Goal: Feedback & Contribution: Submit feedback/report problem

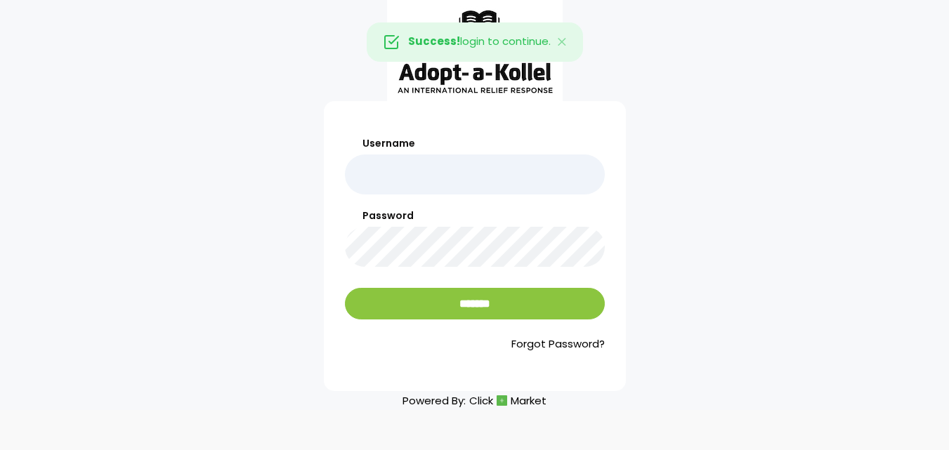
drag, startPoint x: 0, startPoint y: 0, endPoint x: 376, endPoint y: 182, distance: 418.0
click at [376, 182] on input "Username" at bounding box center [475, 174] width 260 height 40
type input "******"
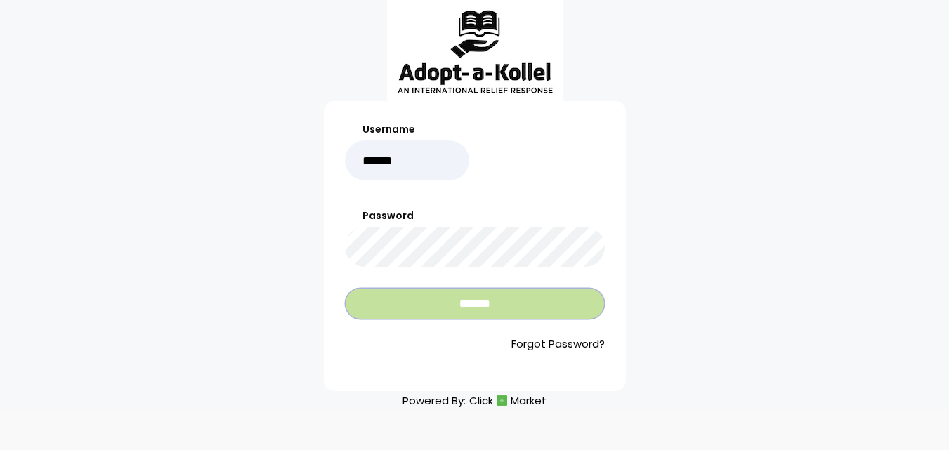
click at [380, 312] on input "*******" at bounding box center [475, 304] width 260 height 32
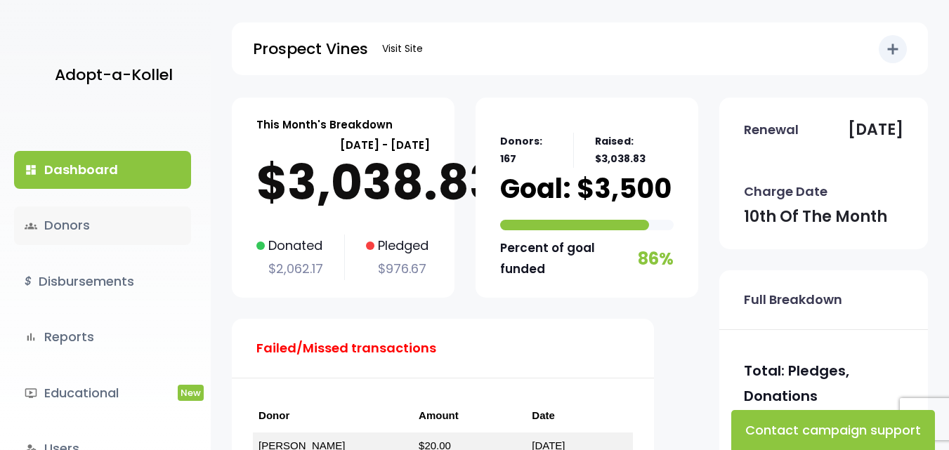
click at [70, 230] on link "groups Donors" at bounding box center [102, 225] width 177 height 38
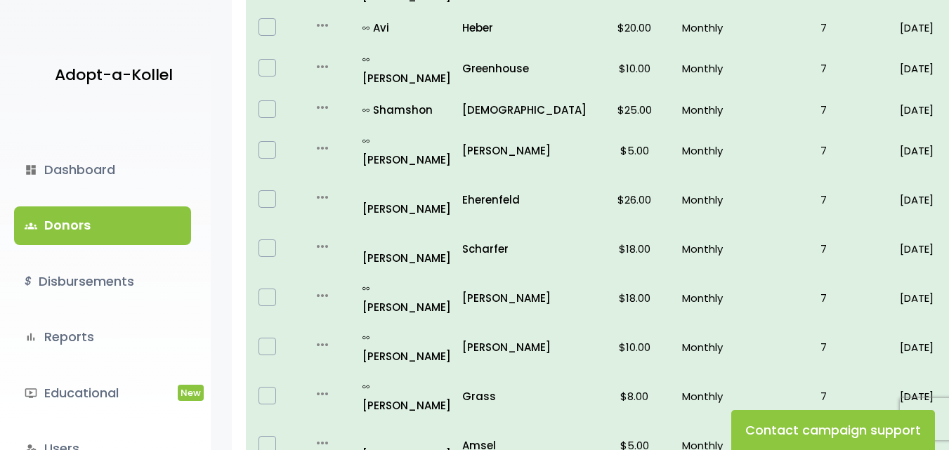
scroll to position [632, 0]
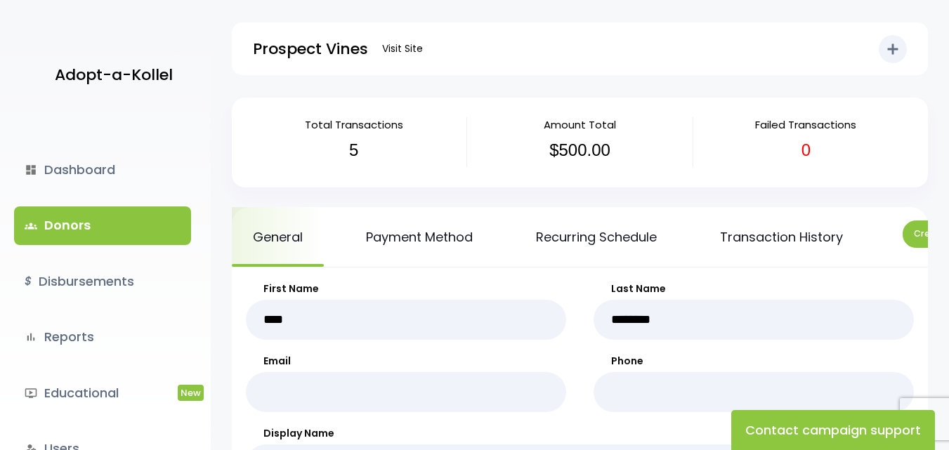
scroll to position [70, 0]
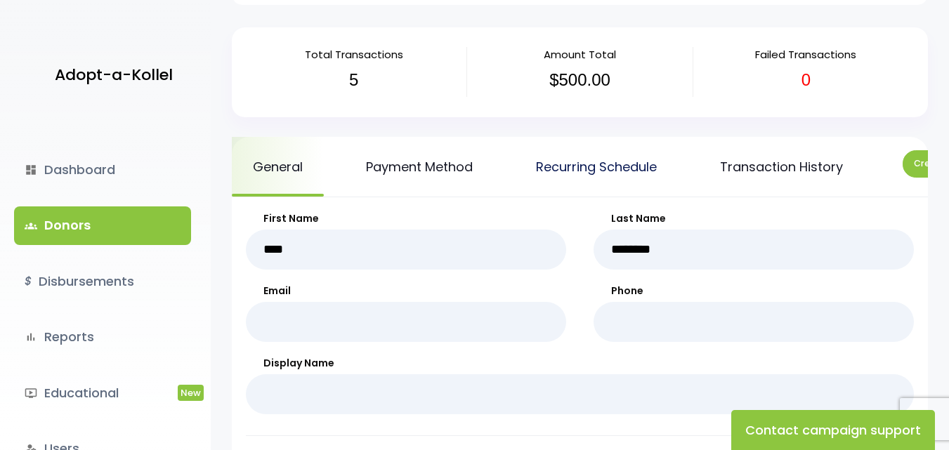
click at [593, 160] on link "Recurring Schedule" at bounding box center [596, 167] width 163 height 60
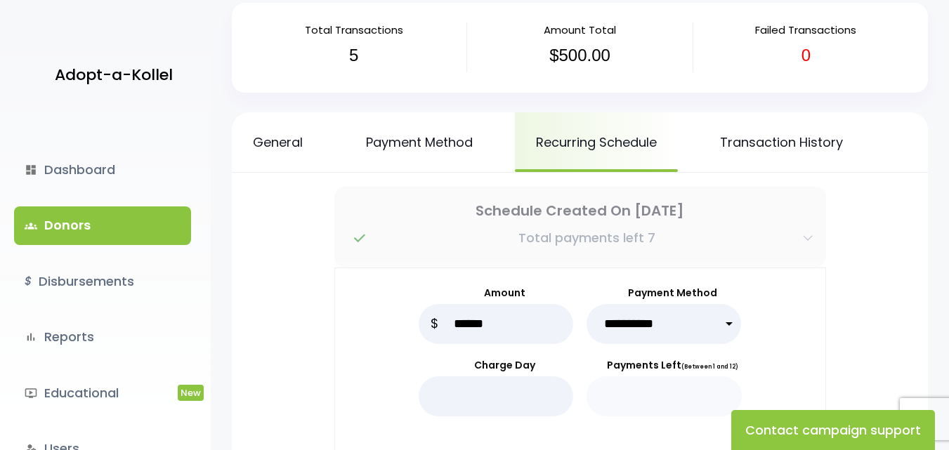
scroll to position [70, 0]
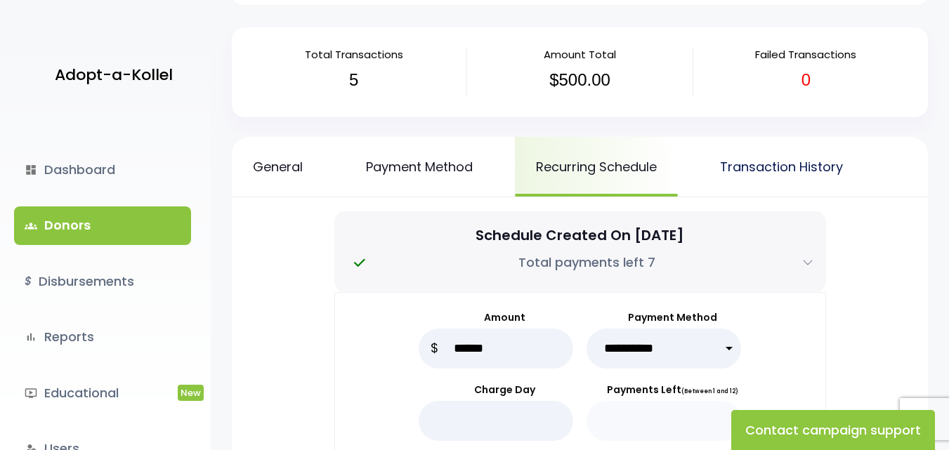
click at [764, 155] on link "Transaction History" at bounding box center [781, 167] width 165 height 60
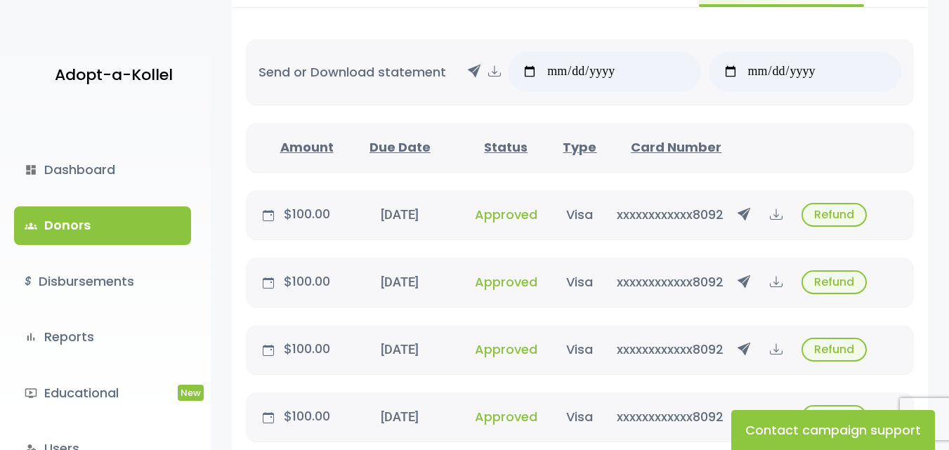
scroll to position [281, 0]
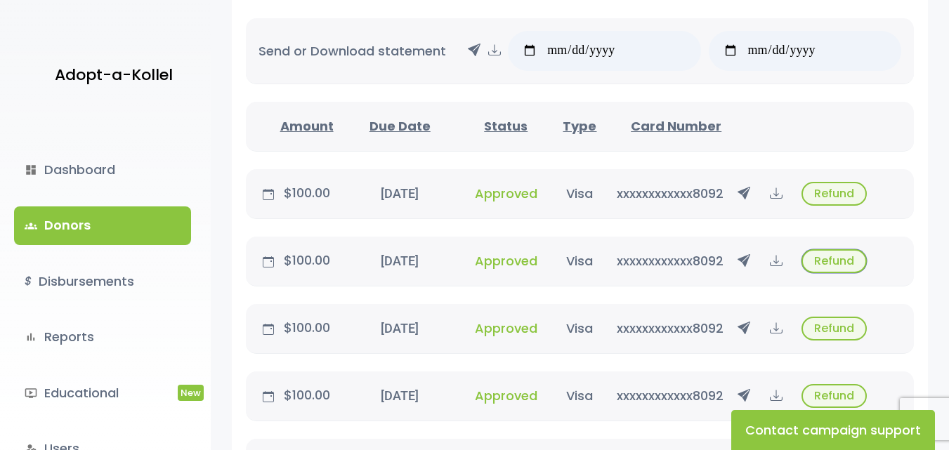
click at [834, 259] on button "Refund" at bounding box center [833, 261] width 65 height 24
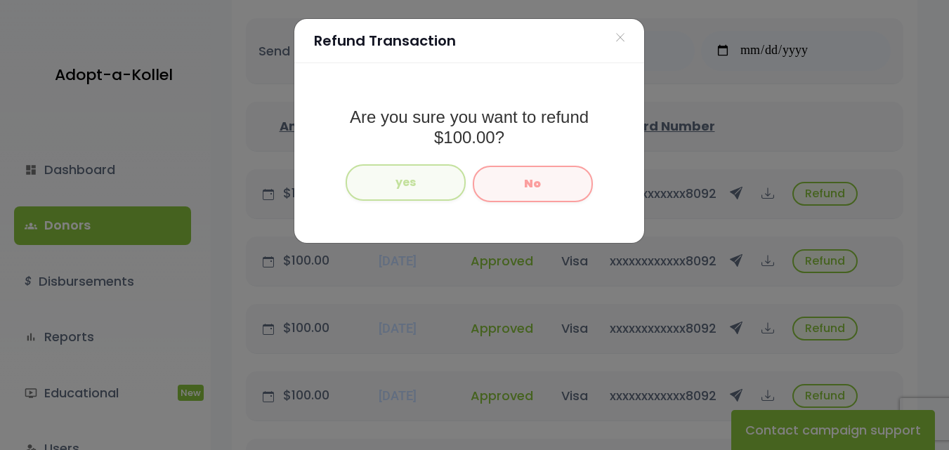
click at [419, 173] on button "yes" at bounding box center [405, 182] width 120 height 37
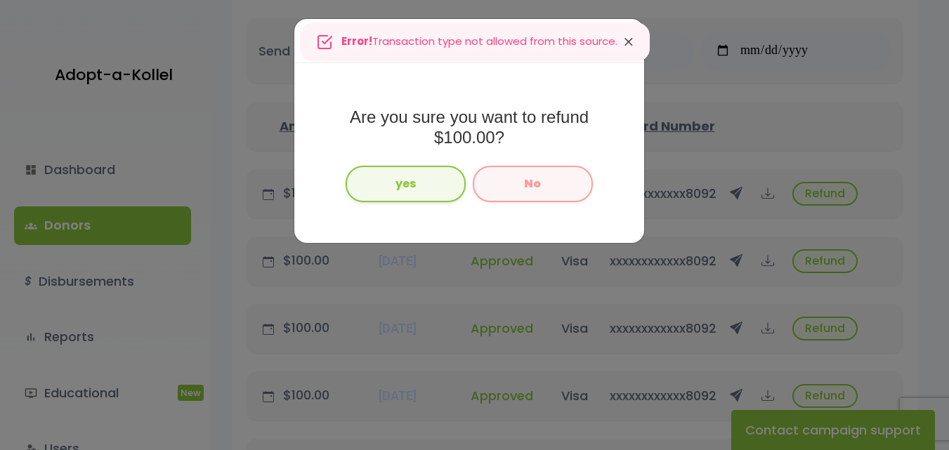
click at [632, 44] on icon "Close" at bounding box center [628, 42] width 14 height 20
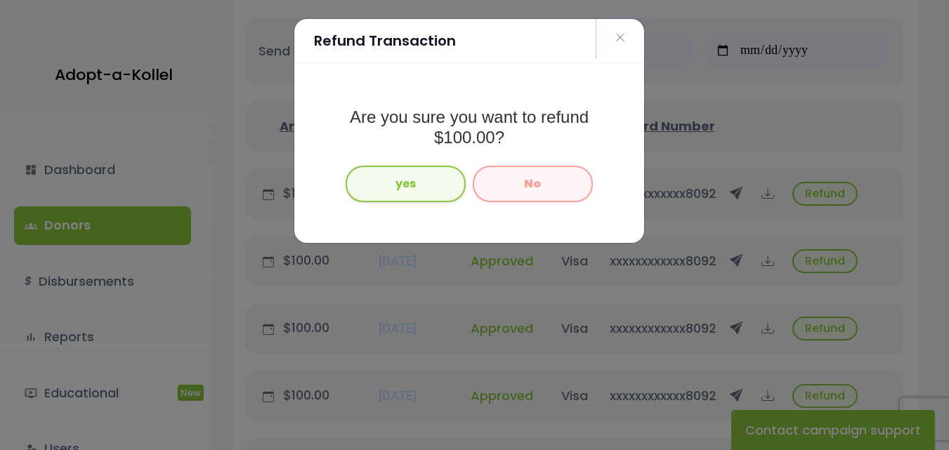
click at [619, 41] on span "×" at bounding box center [620, 38] width 10 height 30
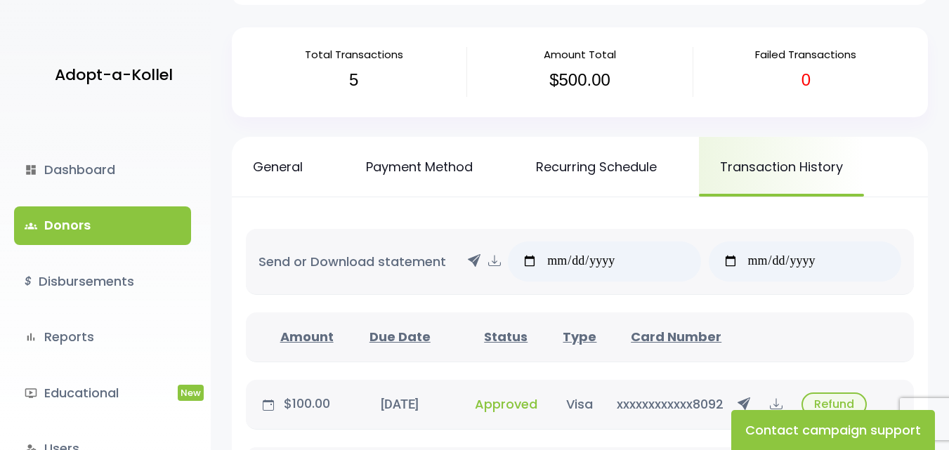
scroll to position [0, 0]
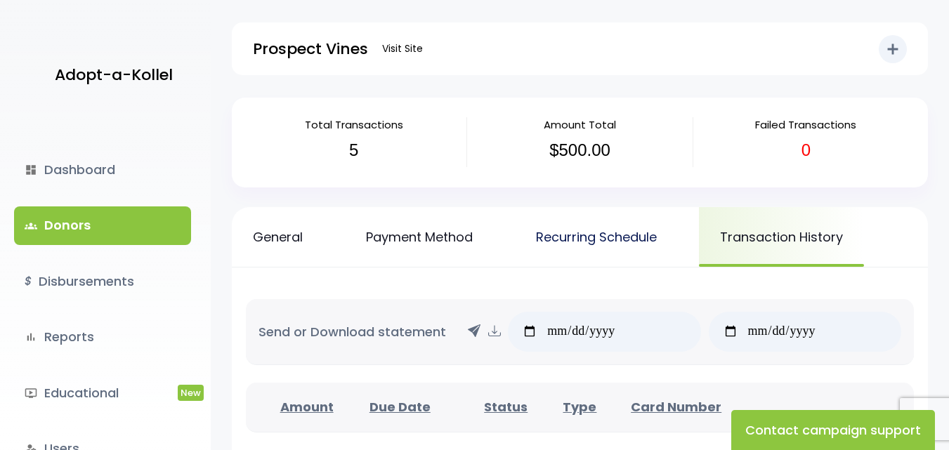
click at [591, 236] on link "Recurring Schedule" at bounding box center [596, 237] width 163 height 60
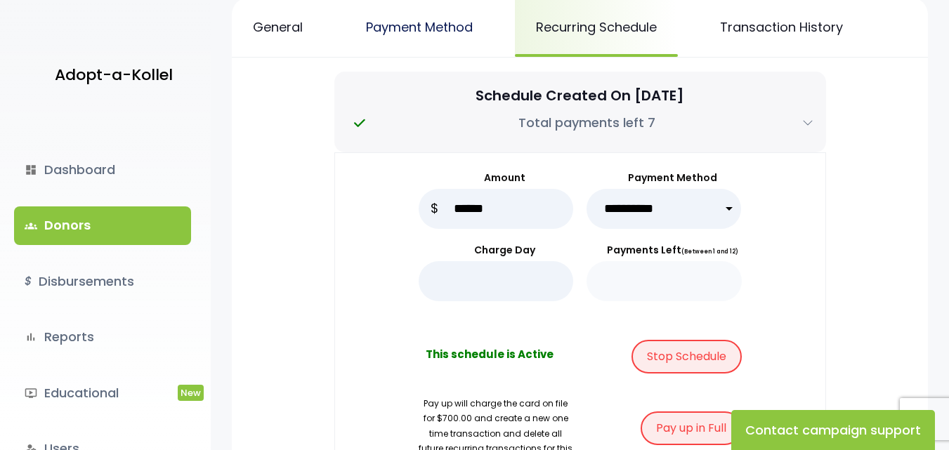
scroll to position [281, 0]
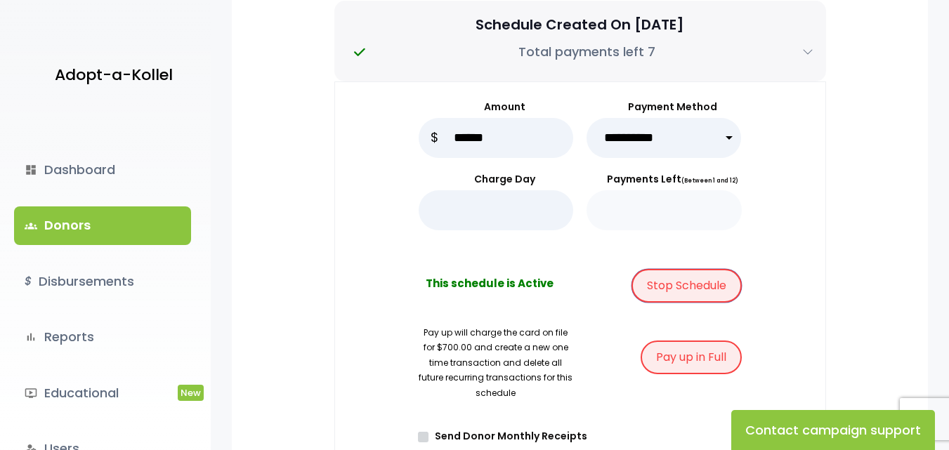
click at [675, 283] on button "Stop Schedule" at bounding box center [686, 286] width 110 height 34
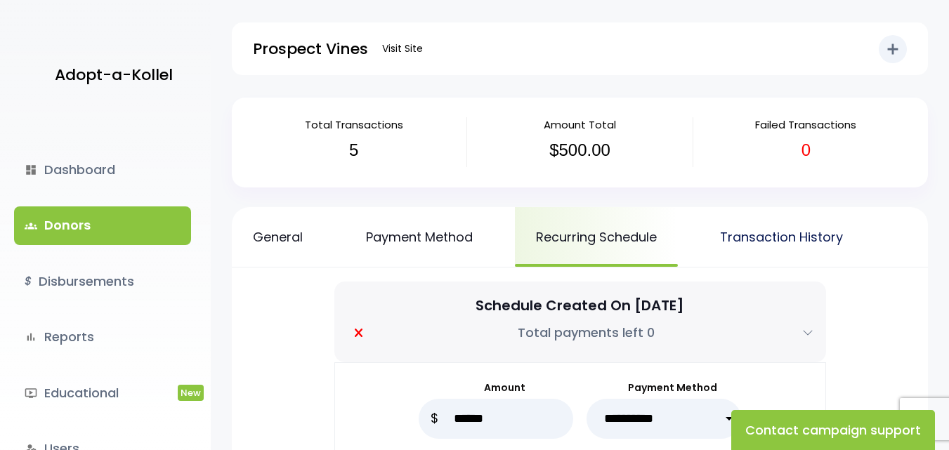
click at [767, 242] on link "Transaction History" at bounding box center [781, 237] width 165 height 60
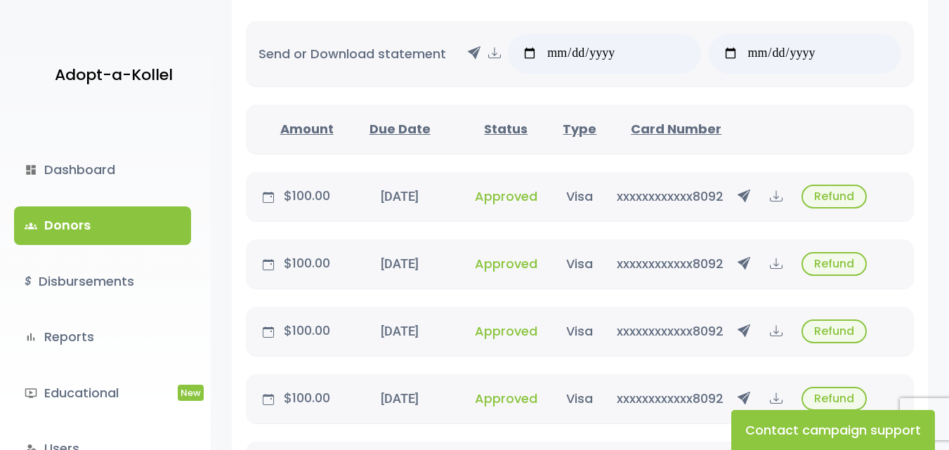
scroll to position [281, 0]
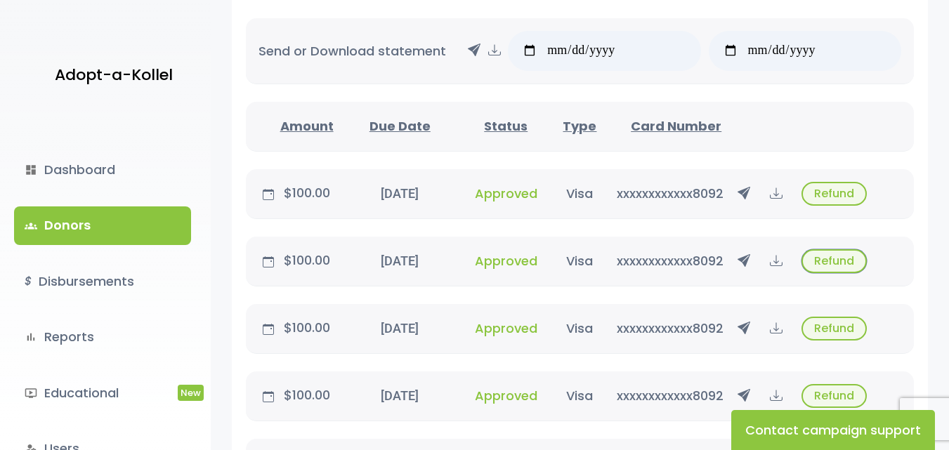
click at [829, 263] on button "Refund" at bounding box center [833, 261] width 65 height 24
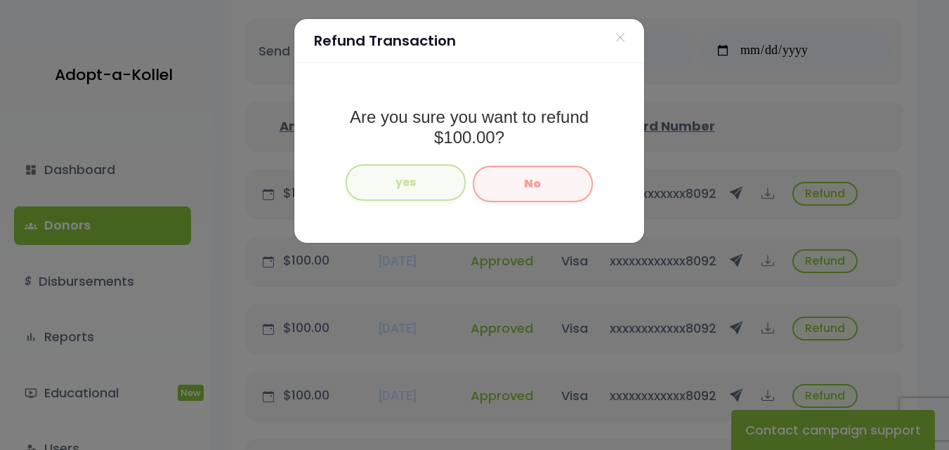
click at [423, 180] on button "yes" at bounding box center [405, 182] width 120 height 37
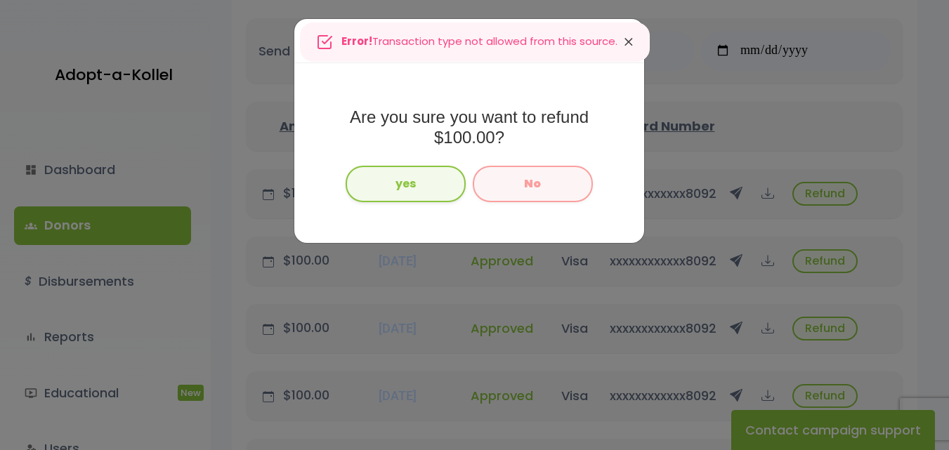
click at [631, 45] on icon "Close" at bounding box center [628, 42] width 14 height 20
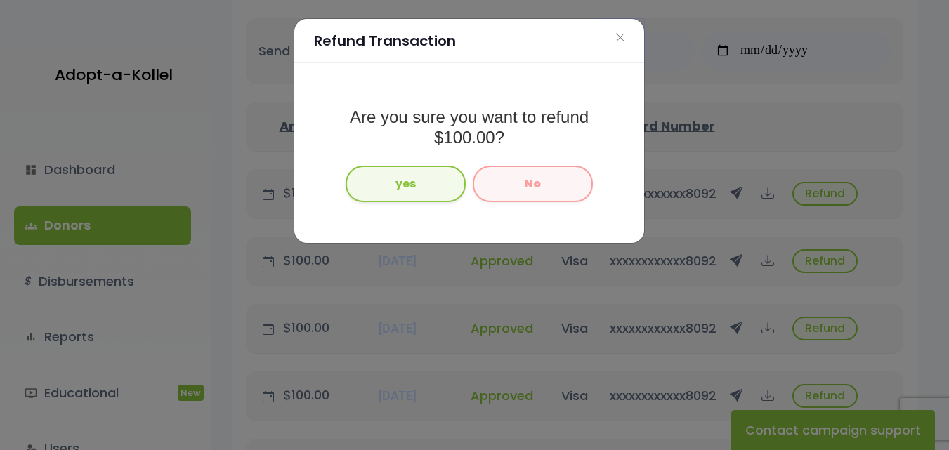
click at [622, 41] on span "×" at bounding box center [620, 38] width 10 height 30
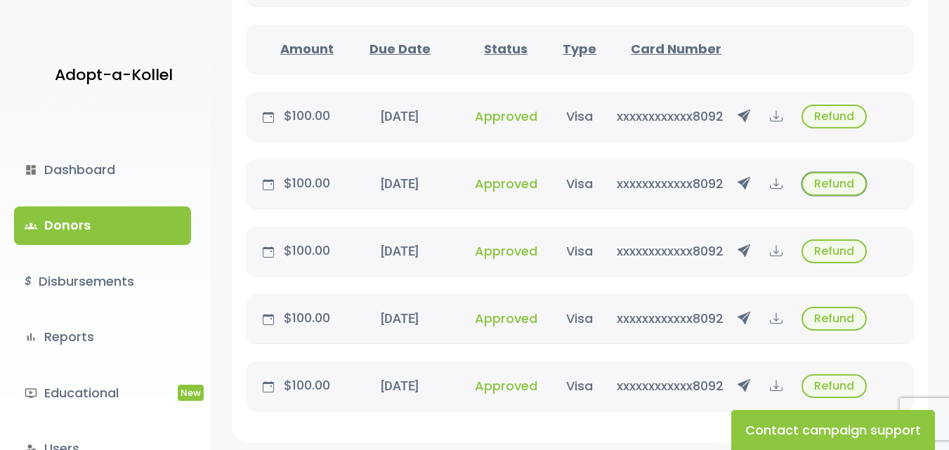
scroll to position [400, 0]
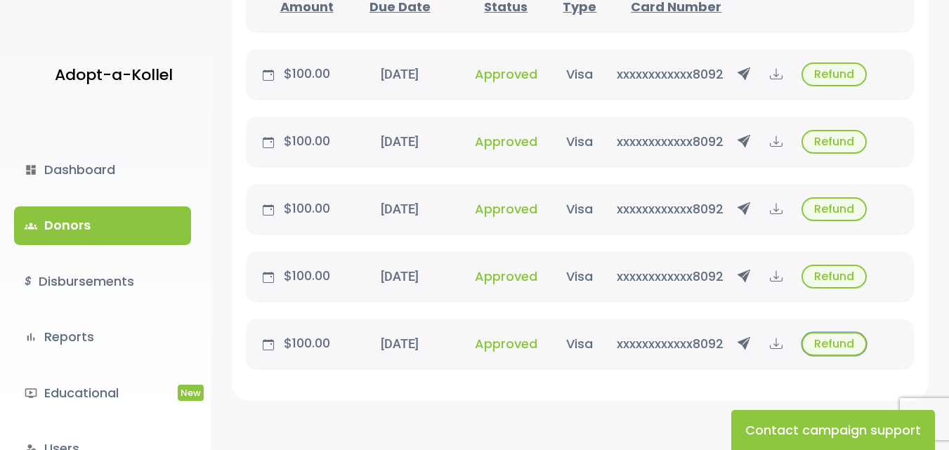
click at [831, 338] on button "Refund" at bounding box center [833, 344] width 65 height 24
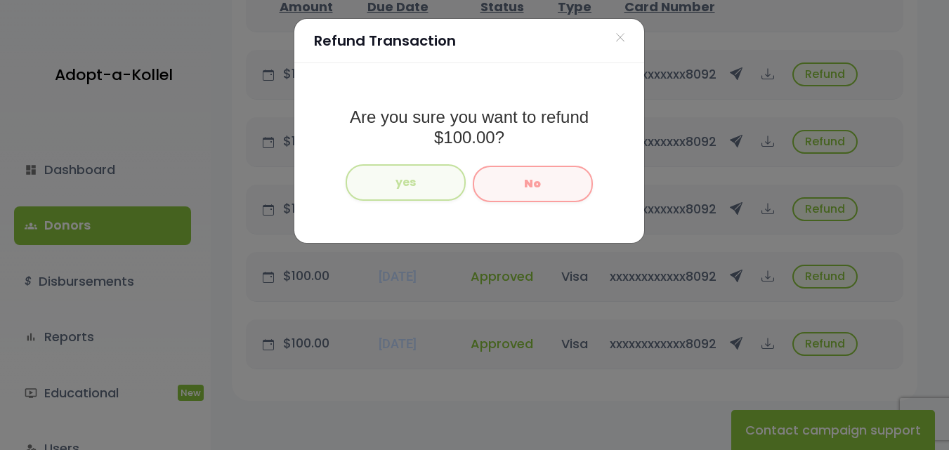
click at [433, 196] on button "yes" at bounding box center [405, 182] width 120 height 37
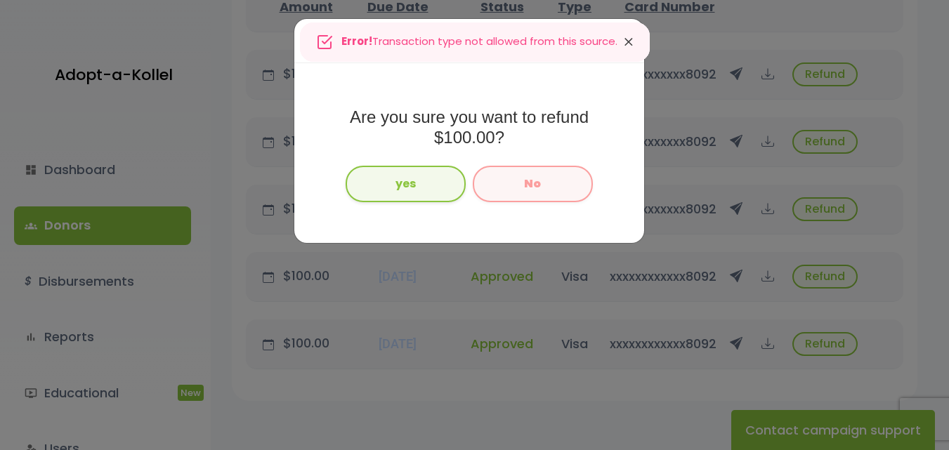
click at [629, 44] on icon "Close" at bounding box center [628, 42] width 14 height 20
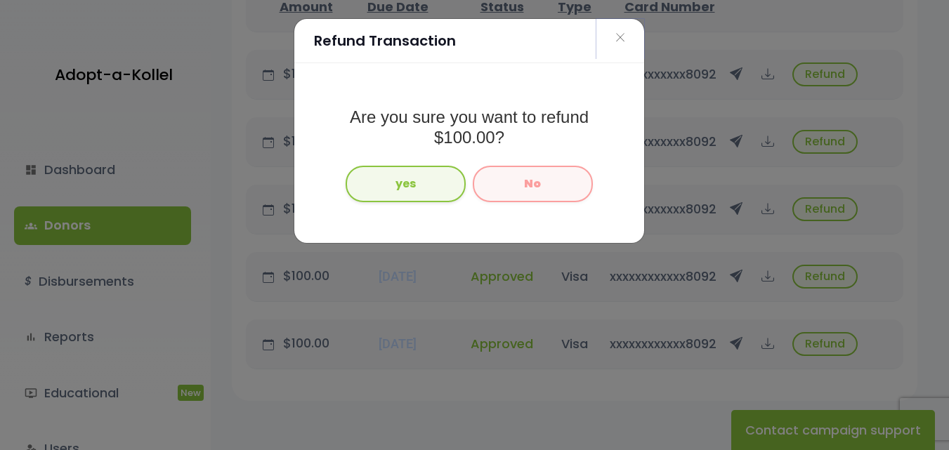
click at [615, 35] on span "×" at bounding box center [620, 38] width 10 height 30
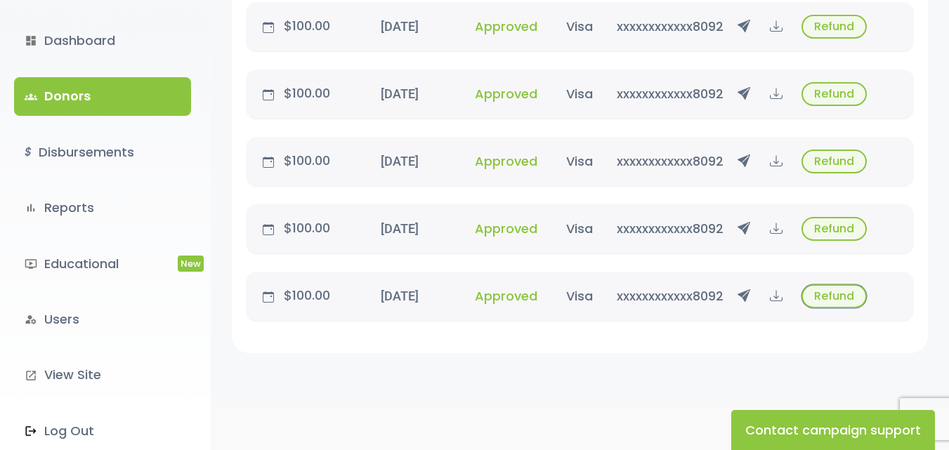
scroll to position [470, 0]
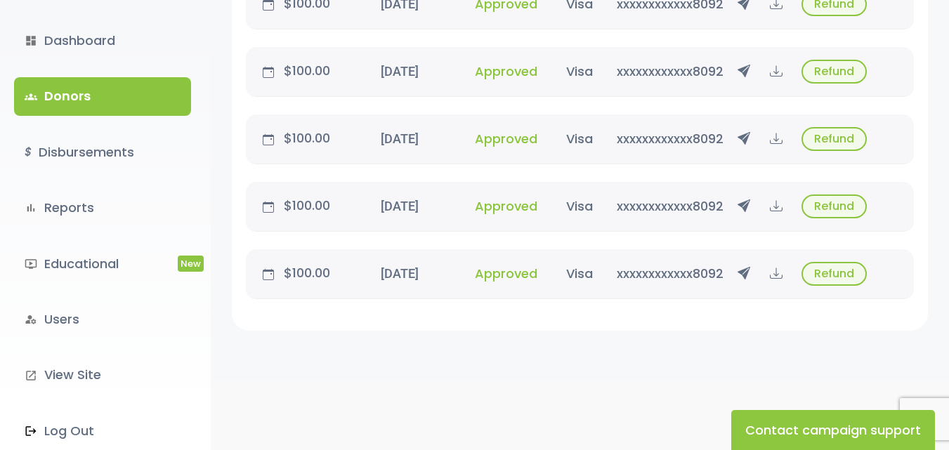
click at [549, 349] on div "Total Transactions 5 Amount Total $500.00 Failed Transactions 0 General Payment…" at bounding box center [580, 3] width 738 height 753
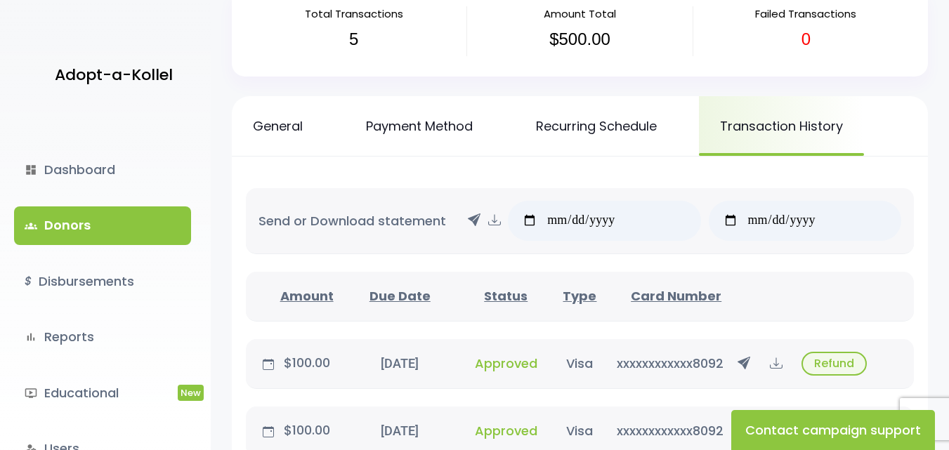
scroll to position [0, 0]
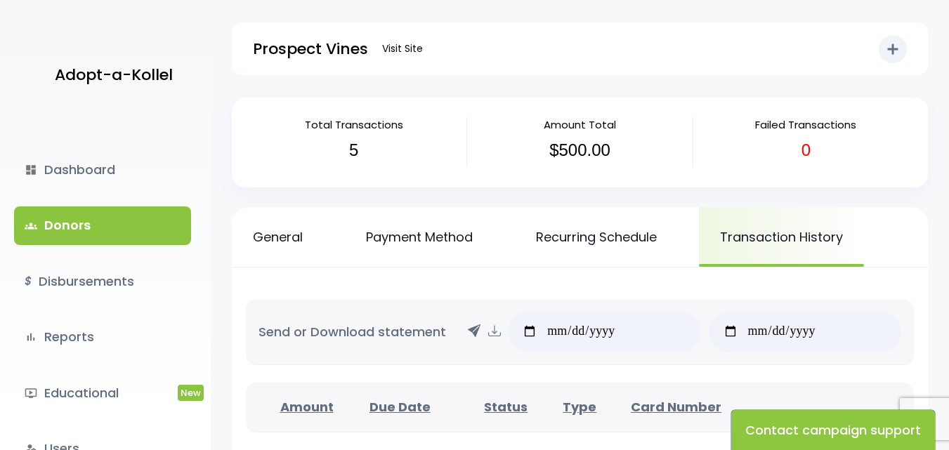
click at [831, 433] on button "Contact campaign support" at bounding box center [833, 430] width 204 height 40
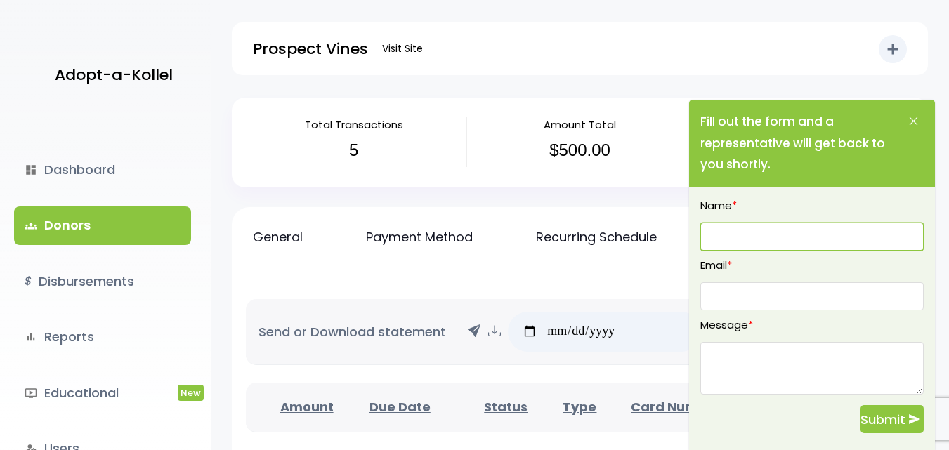
click at [716, 230] on input "text" at bounding box center [811, 237] width 223 height 28
type input "**********"
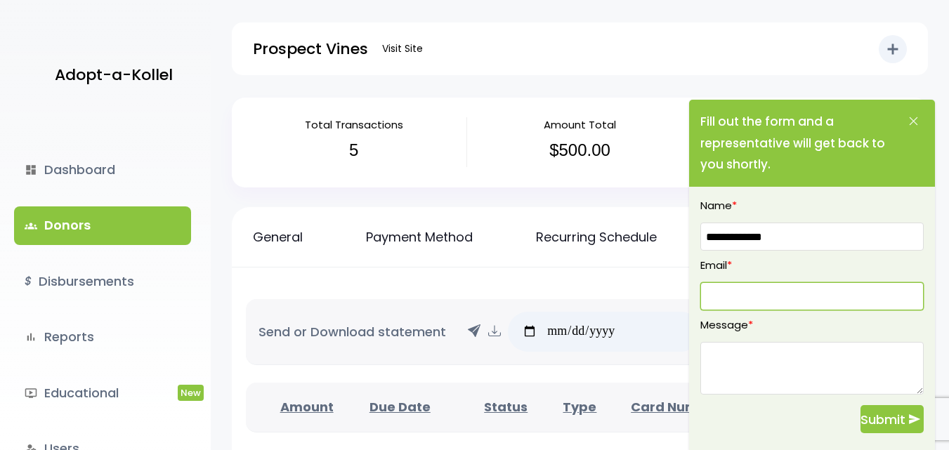
click at [732, 291] on input "email" at bounding box center [811, 296] width 223 height 28
type input "**********"
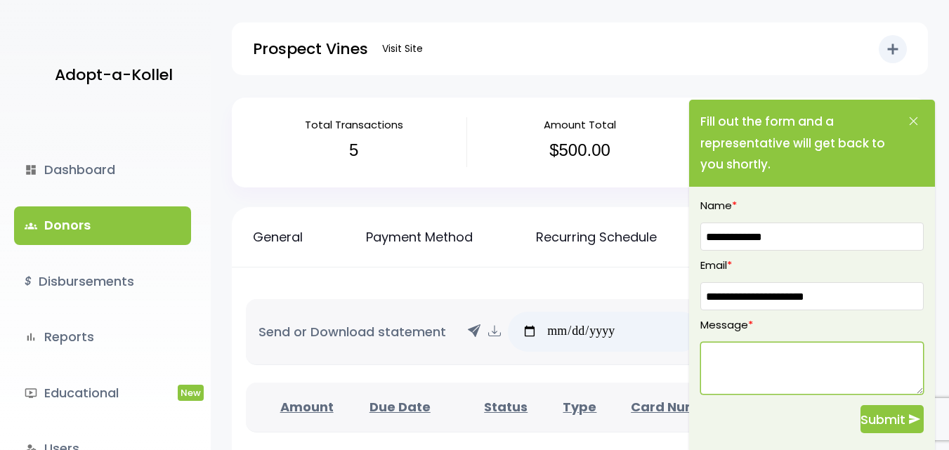
click at [725, 365] on textarea at bounding box center [811, 368] width 223 height 53
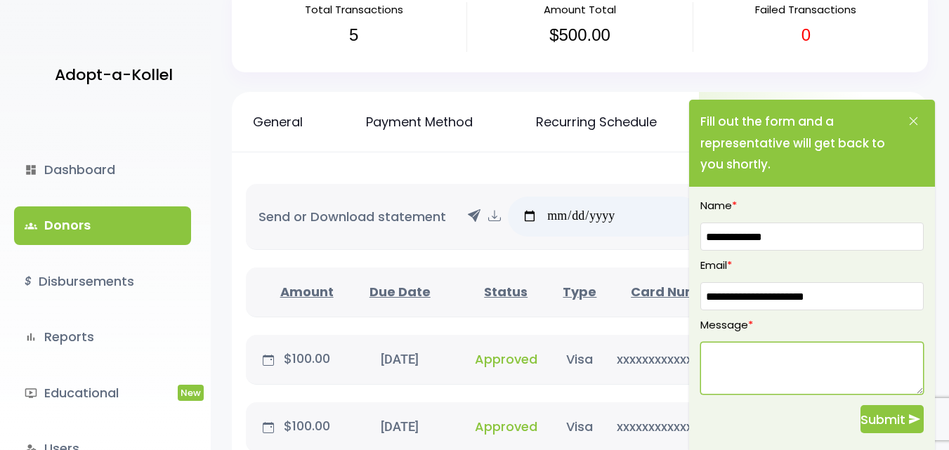
scroll to position [70, 0]
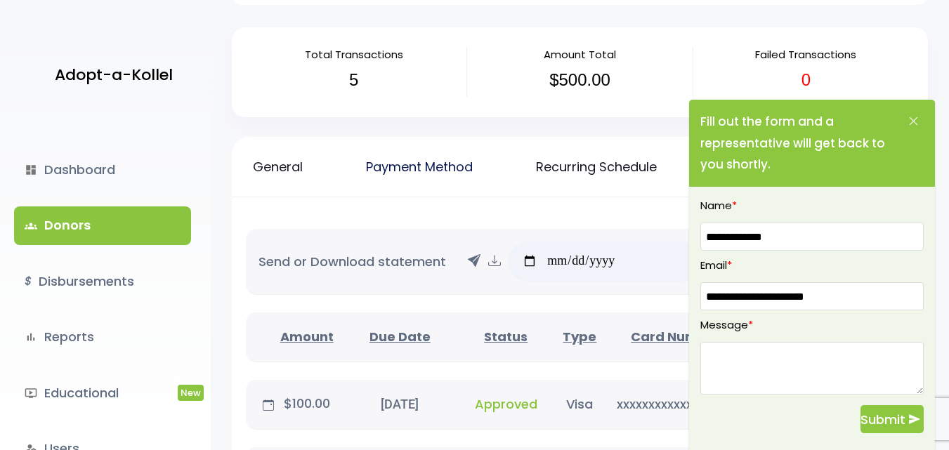
click at [400, 159] on link "Payment Method" at bounding box center [419, 167] width 149 height 60
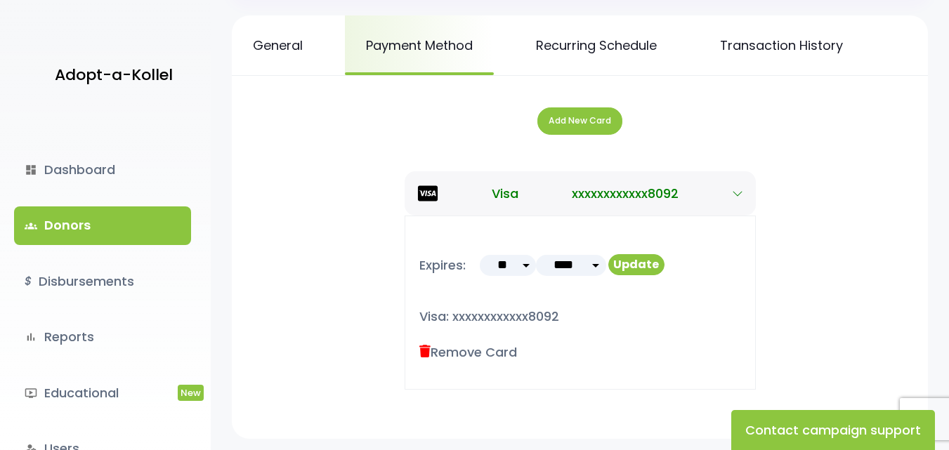
scroll to position [211, 0]
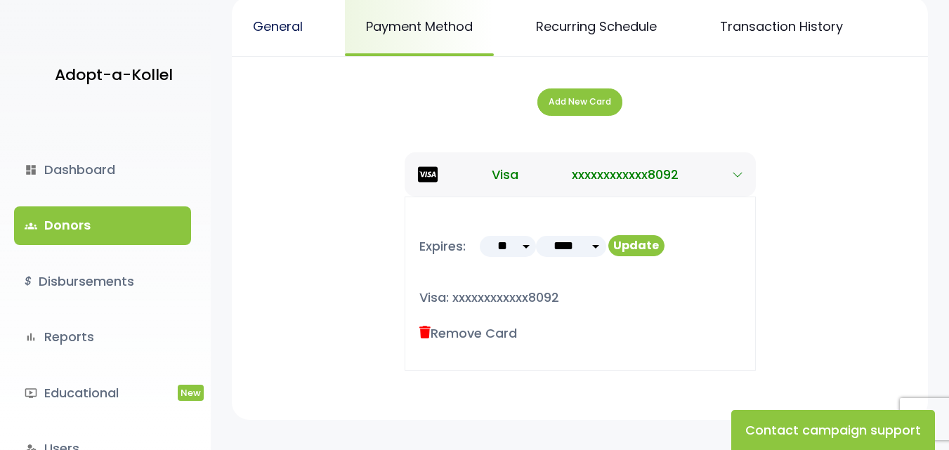
click at [284, 18] on link "General" at bounding box center [278, 26] width 92 height 60
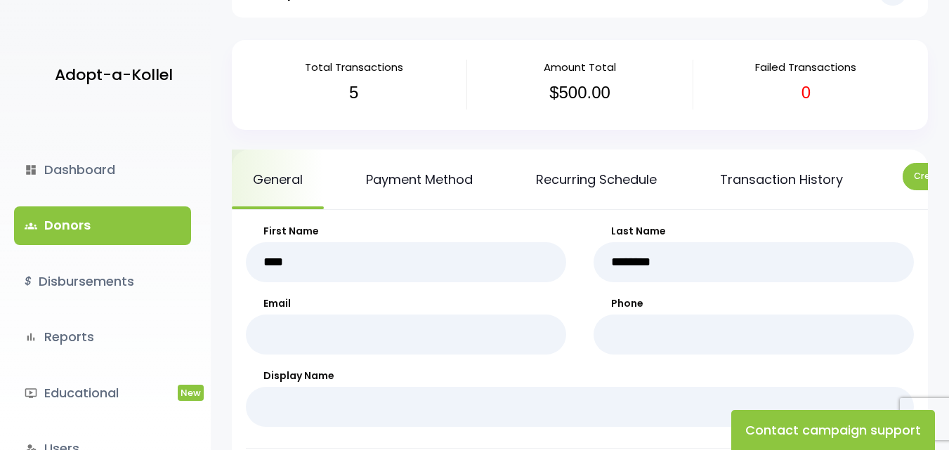
scroll to position [70, 0]
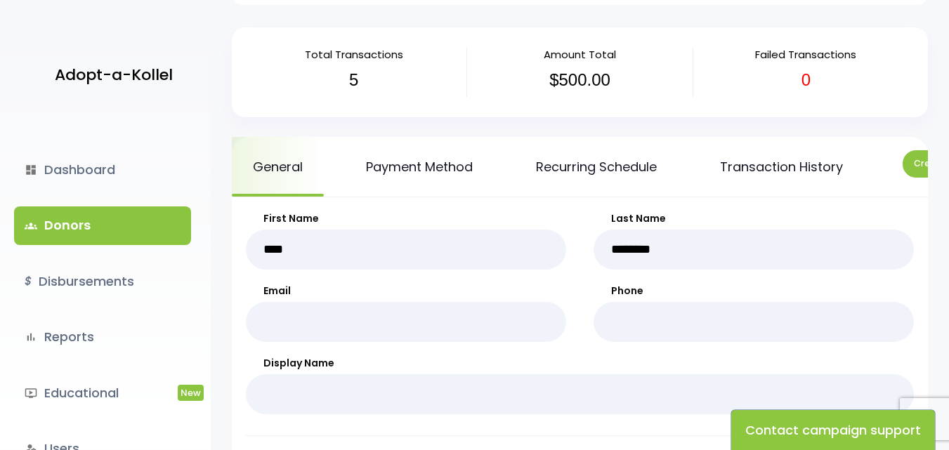
click at [821, 427] on button "Contact campaign support" at bounding box center [833, 430] width 204 height 40
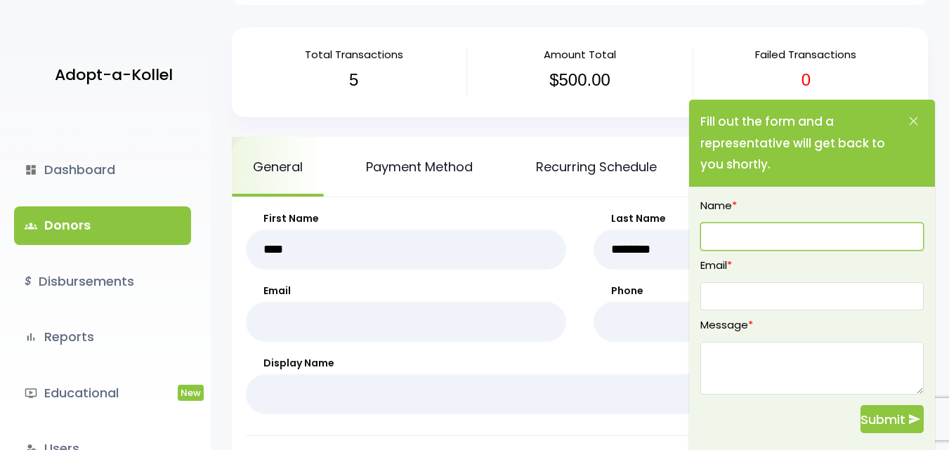
click at [737, 237] on input "text" at bounding box center [811, 237] width 223 height 28
type input "**********"
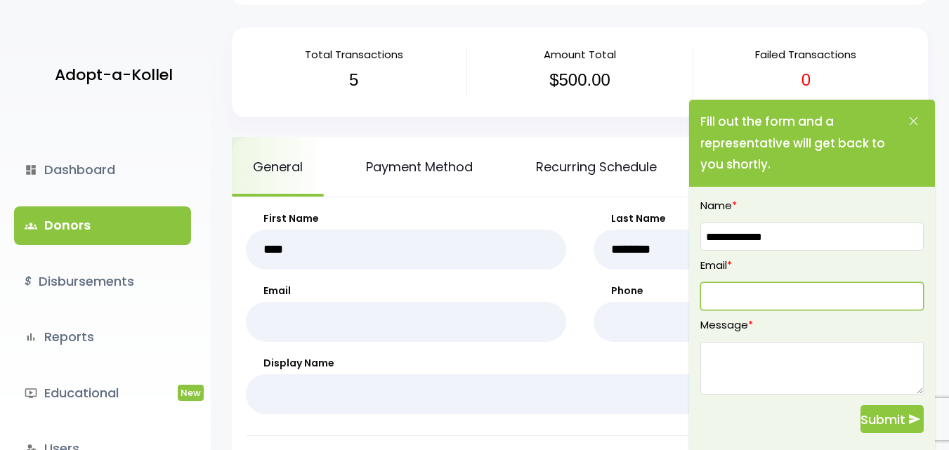
click at [752, 291] on input "email" at bounding box center [811, 296] width 223 height 28
type input "**********"
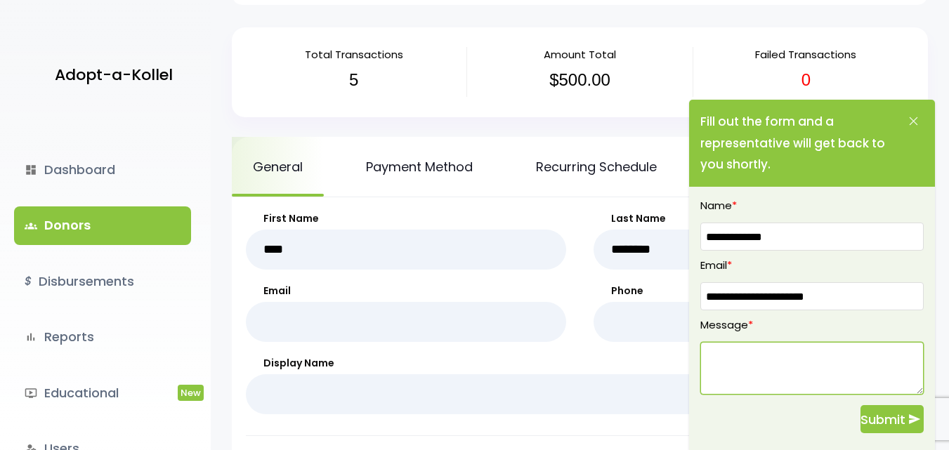
click at [739, 364] on textarea at bounding box center [811, 368] width 223 height 53
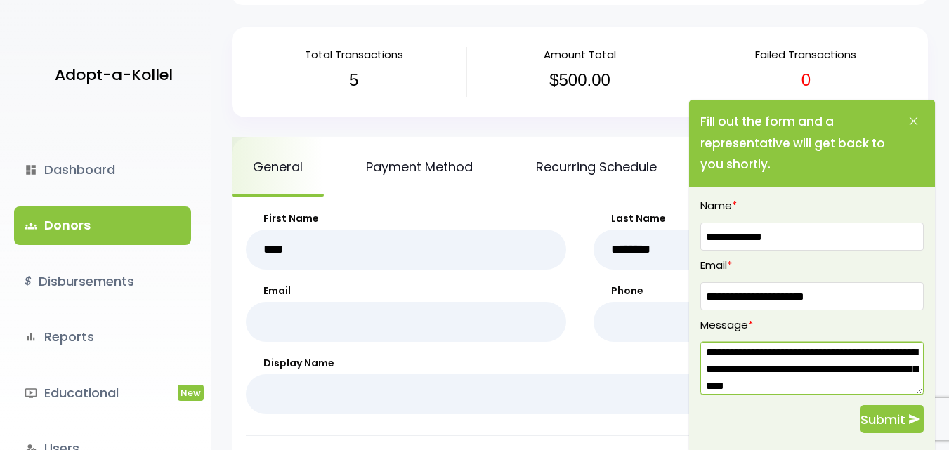
scroll to position [20, 0]
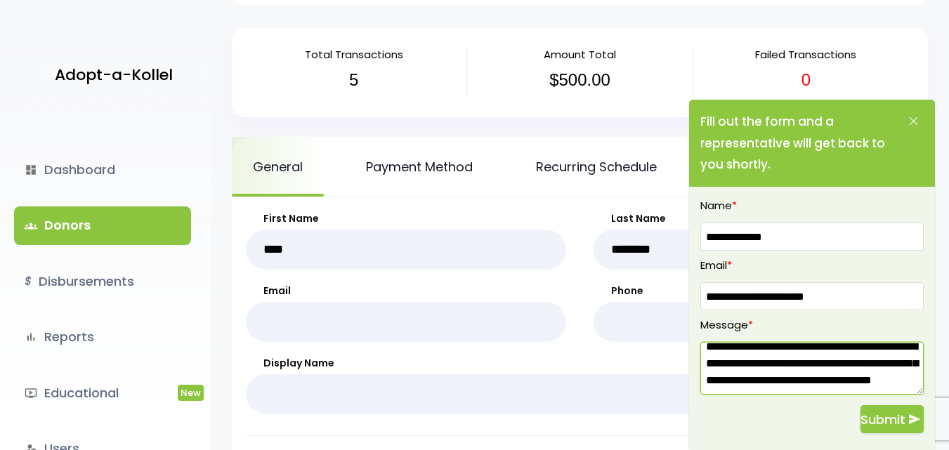
type textarea "**********"
click at [889, 423] on span "Submit" at bounding box center [882, 419] width 45 height 19
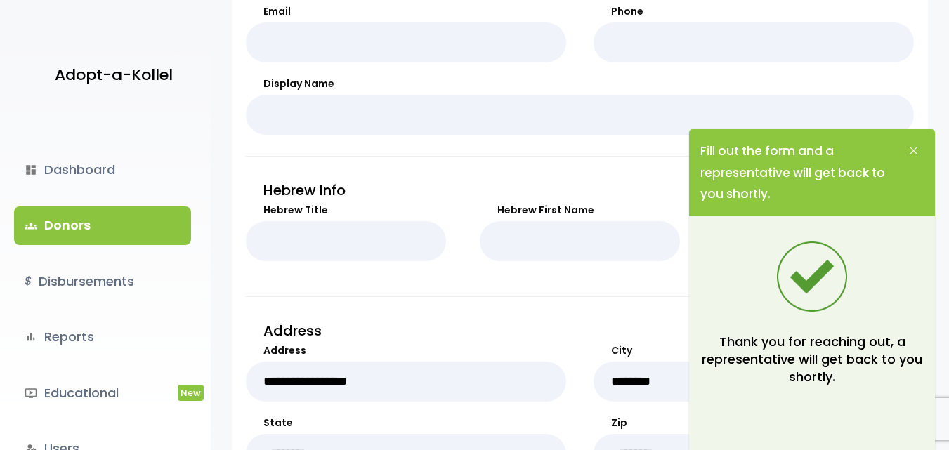
scroll to position [351, 0]
click at [911, 144] on icon at bounding box center [913, 151] width 11 height 16
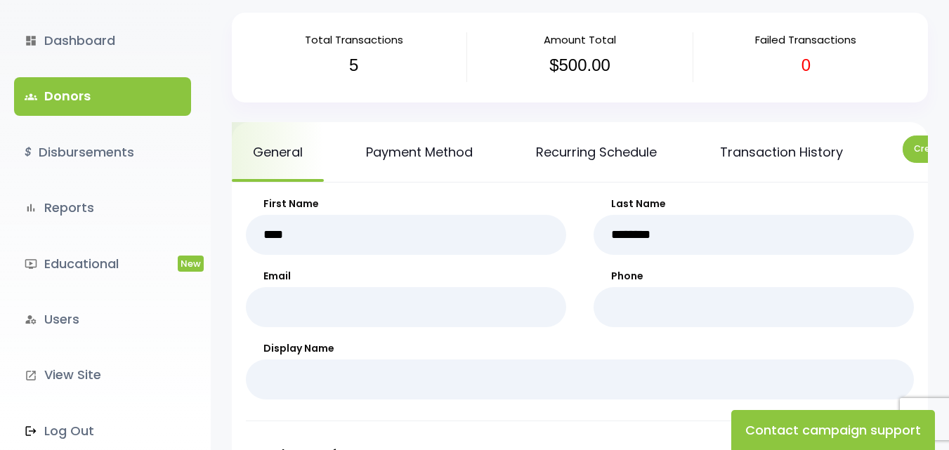
scroll to position [211, 0]
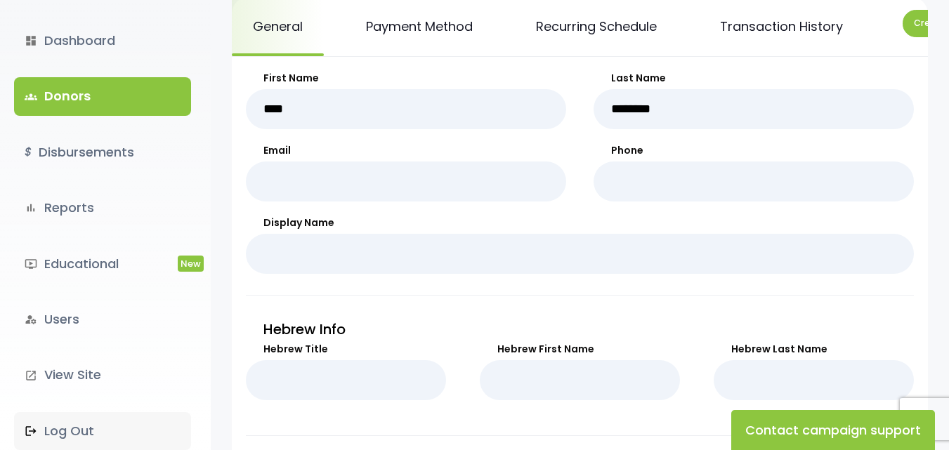
click at [62, 434] on link ".st0 { fill: none; } Log Out" at bounding box center [102, 431] width 177 height 38
